Goal: Find specific fact: Find specific fact

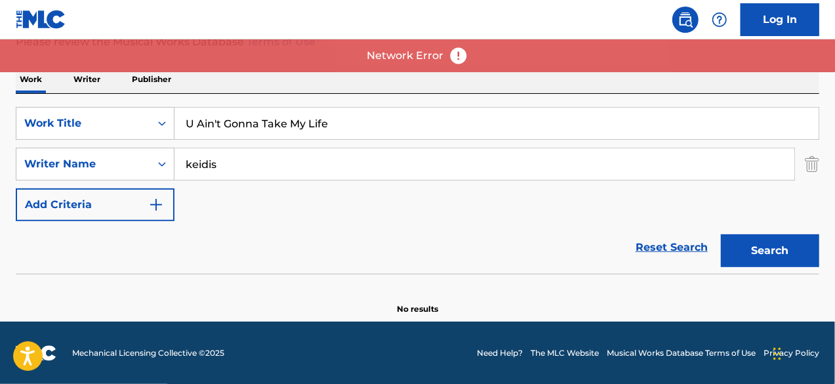
scroll to position [97, 0]
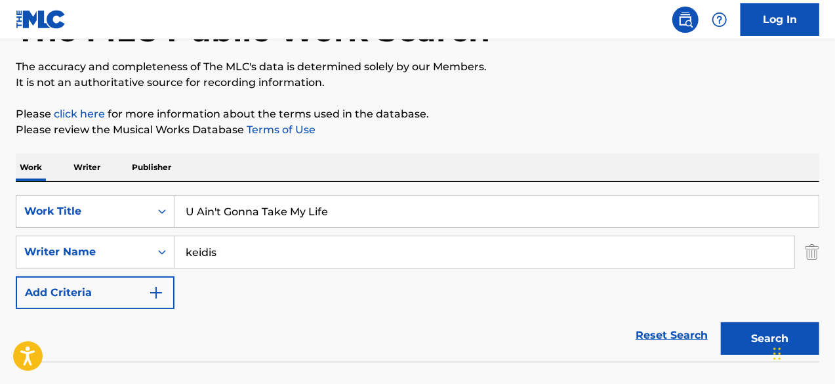
click at [739, 322] on button "Search" at bounding box center [770, 338] width 98 height 33
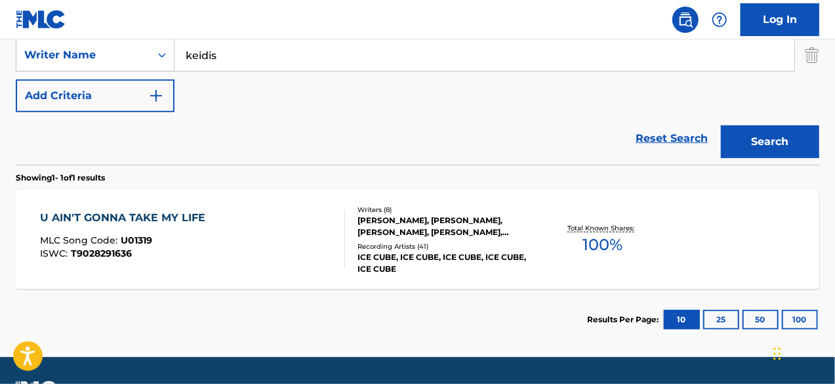
scroll to position [315, 0]
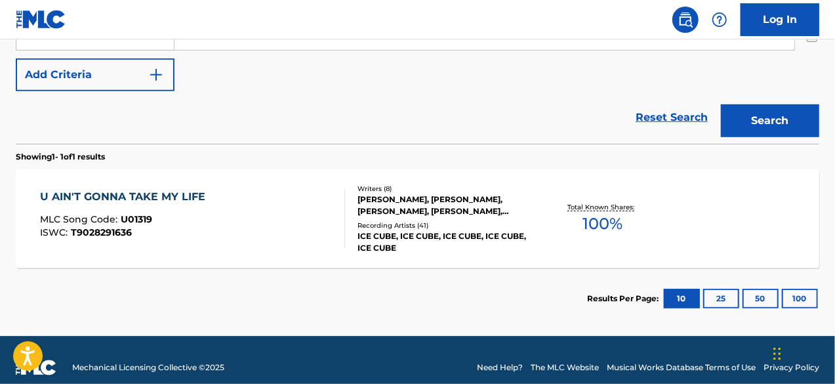
click at [428, 234] on div "ICE CUBE, ICE CUBE, ICE CUBE, ICE CUBE, ICE CUBE" at bounding box center [447, 242] width 178 height 24
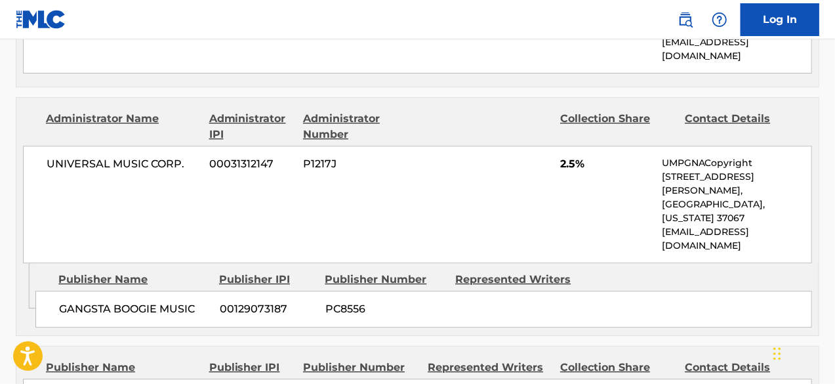
scroll to position [1924, 0]
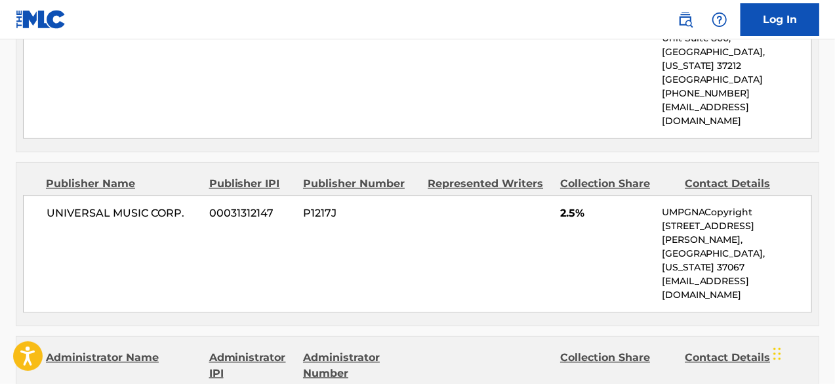
scroll to position [1575, 0]
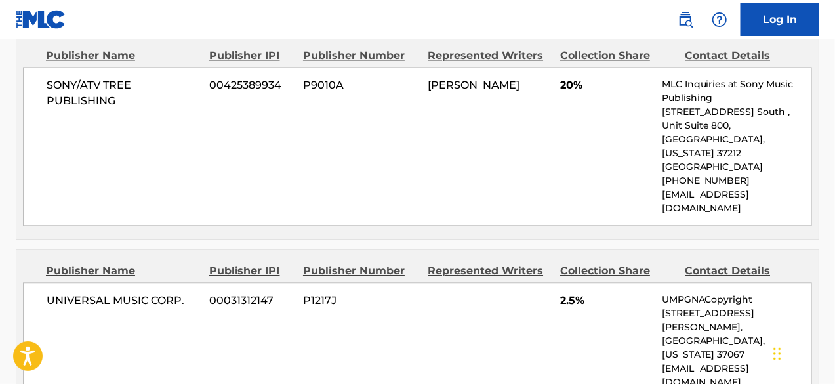
click at [23, 250] on div "Publisher Name Publisher IPI Publisher Number Represented Writers Collection Sh…" at bounding box center [417, 331] width 802 height 163
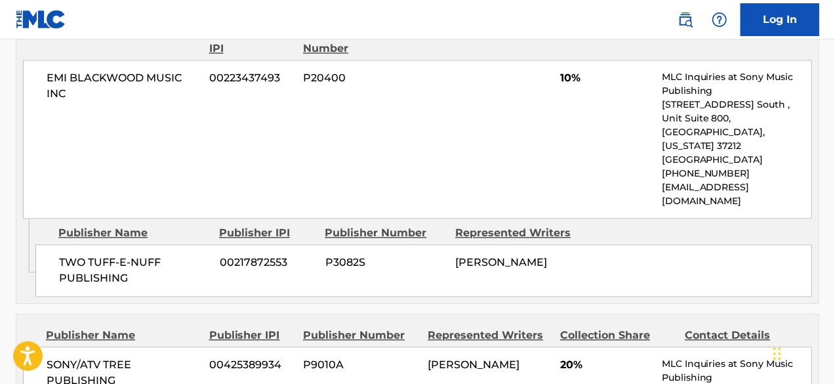
scroll to position [1312, 0]
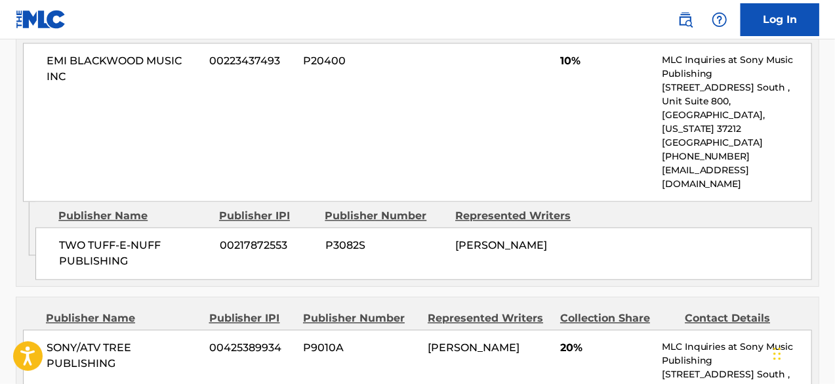
click at [127, 310] on div "Publisher Name" at bounding box center [123, 318] width 154 height 16
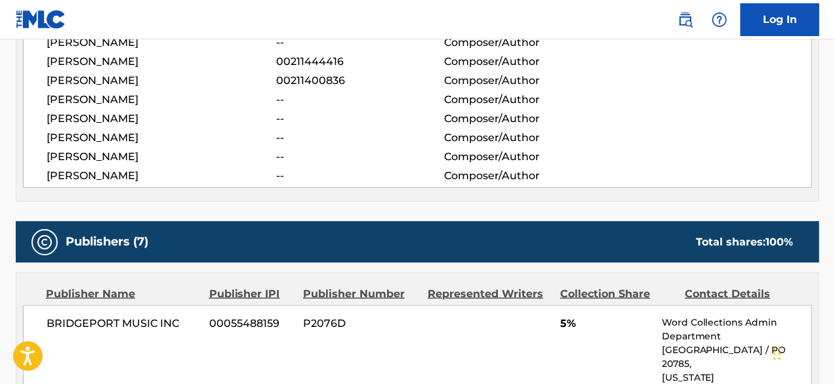
scroll to position [525, 0]
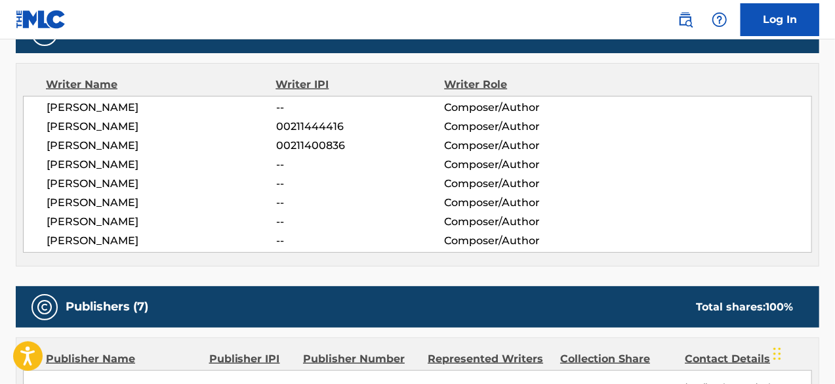
click at [124, 181] on span "[PERSON_NAME]" at bounding box center [162, 184] width 230 height 16
copy span "KEIDIS"
click at [113, 157] on span "[PERSON_NAME]" at bounding box center [162, 165] width 230 height 16
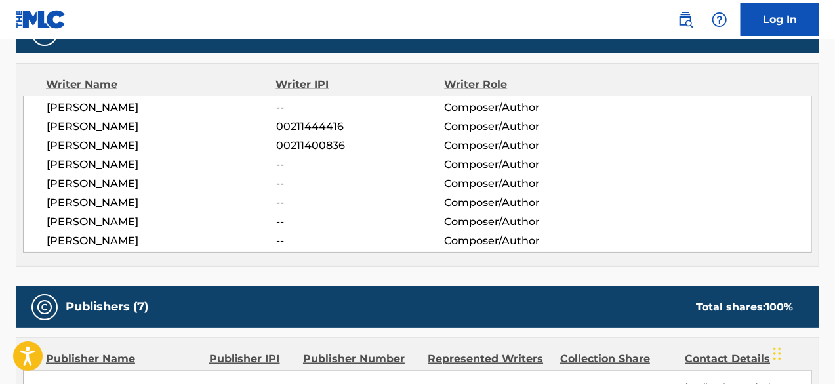
copy span "[PERSON_NAME]"
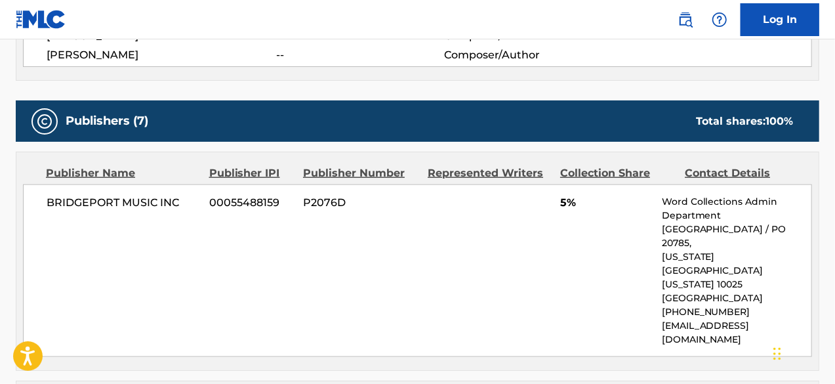
scroll to position [699, 0]
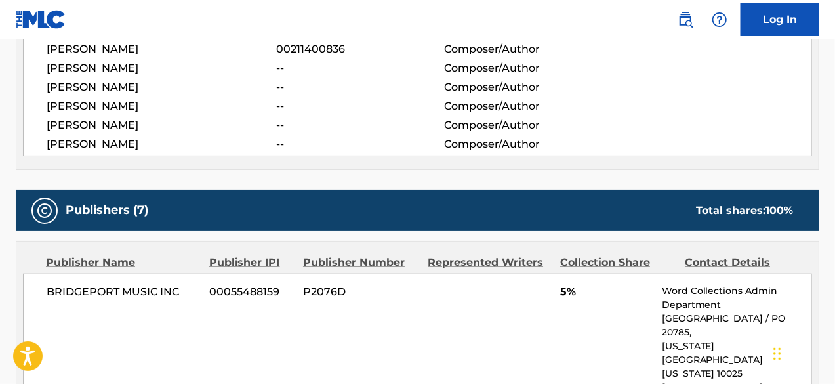
scroll to position [612, 0]
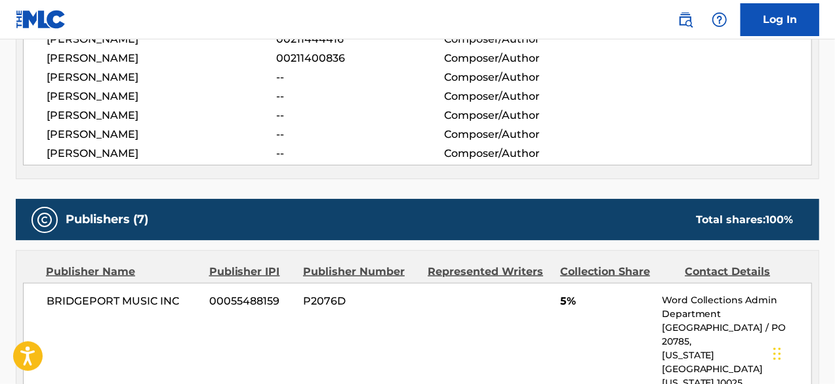
click at [122, 259] on div "Publisher Name Publisher IPI Publisher Number Represented Writers Collection Sh…" at bounding box center [417, 360] width 802 height 218
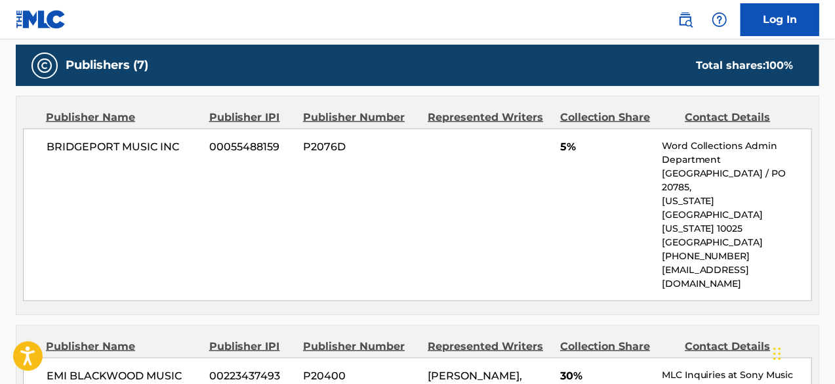
scroll to position [787, 0]
